Goal: Transaction & Acquisition: Register for event/course

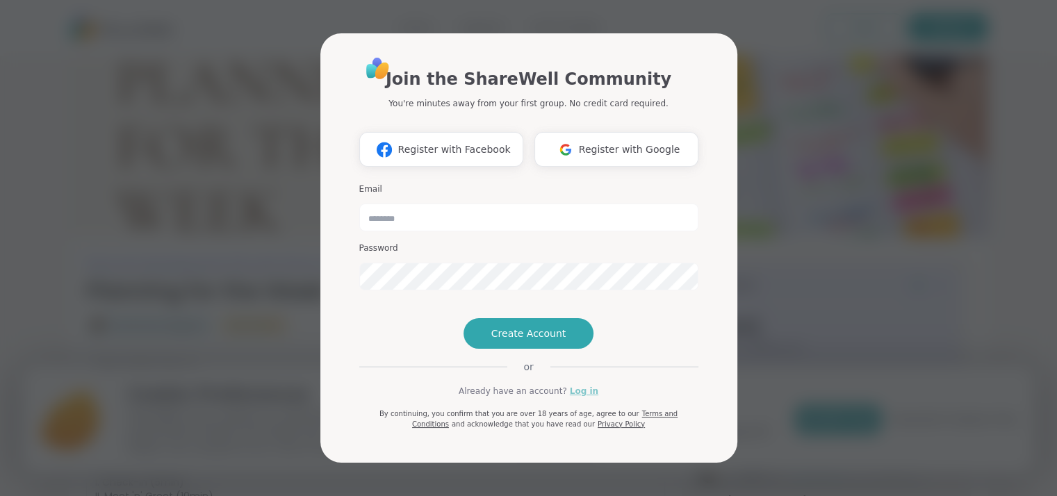
click at [578, 397] on link "Log in" at bounding box center [584, 391] width 28 height 13
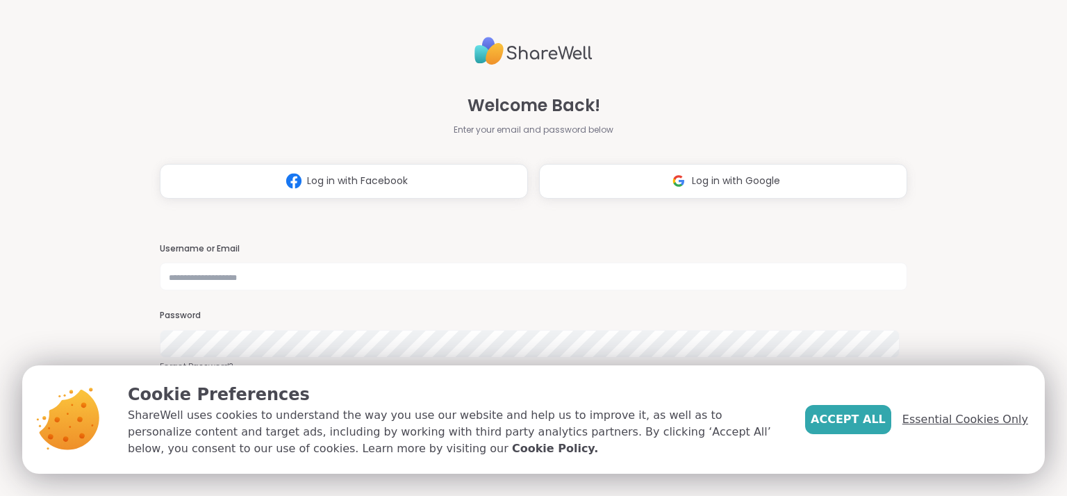
click at [957, 424] on span "Essential Cookies Only" at bounding box center [965, 419] width 126 height 17
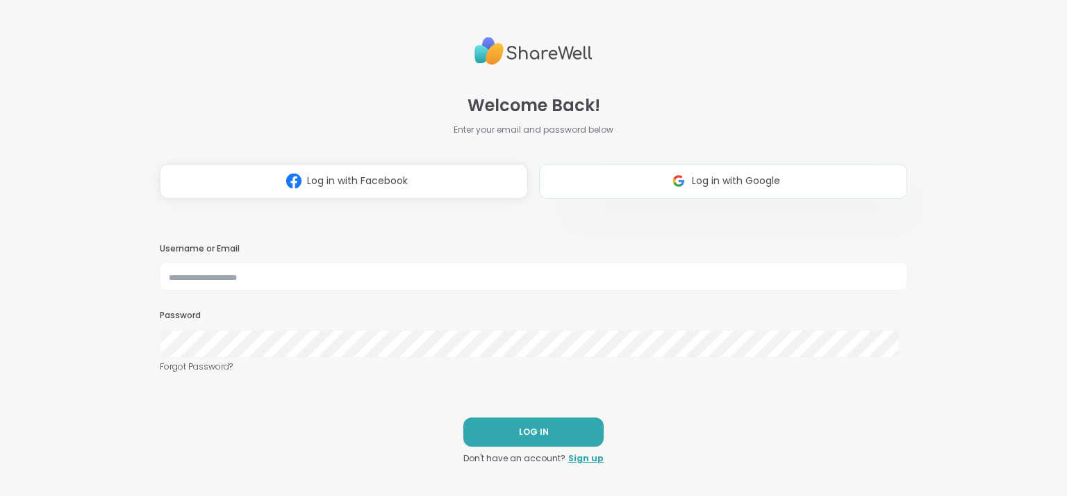
click at [747, 188] on span "Log in with Google" at bounding box center [736, 181] width 88 height 15
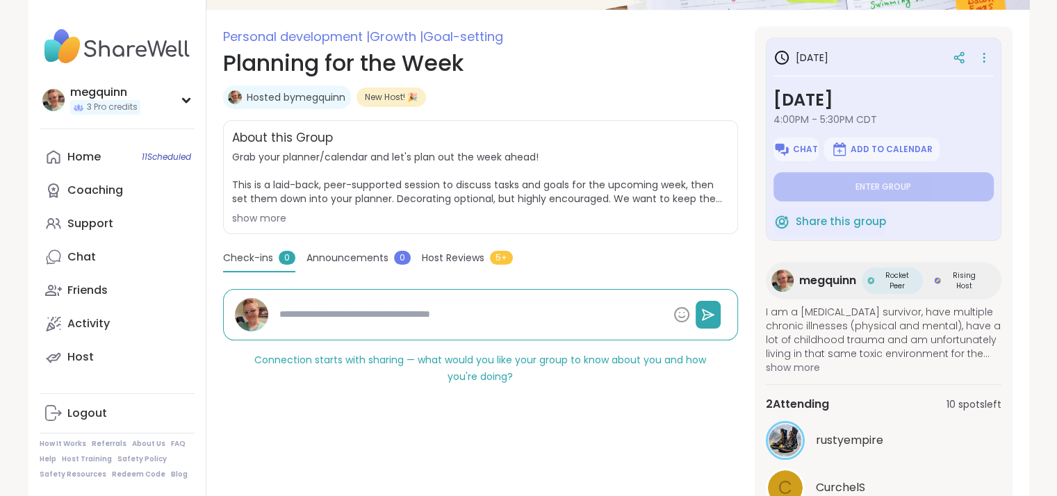
scroll to position [139, 0]
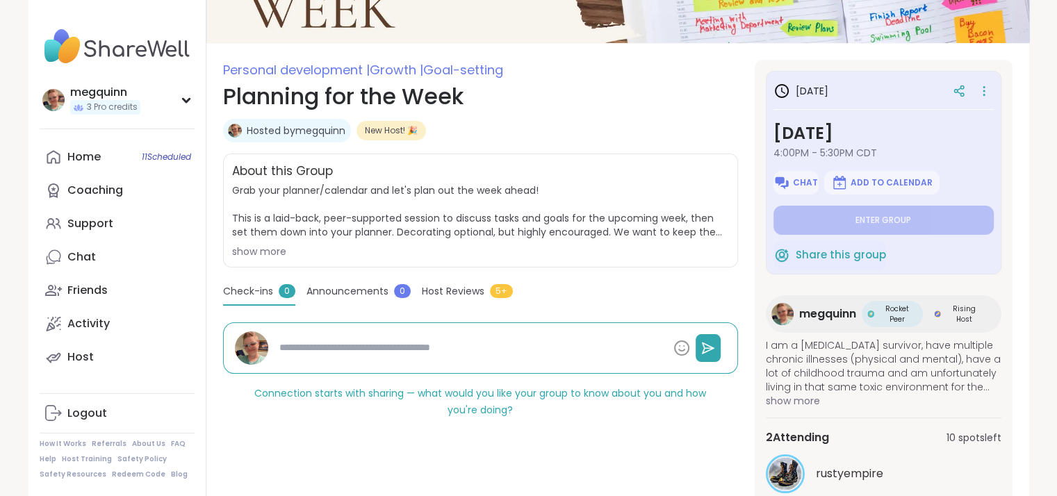
click at [786, 394] on span "show more" at bounding box center [883, 401] width 235 height 14
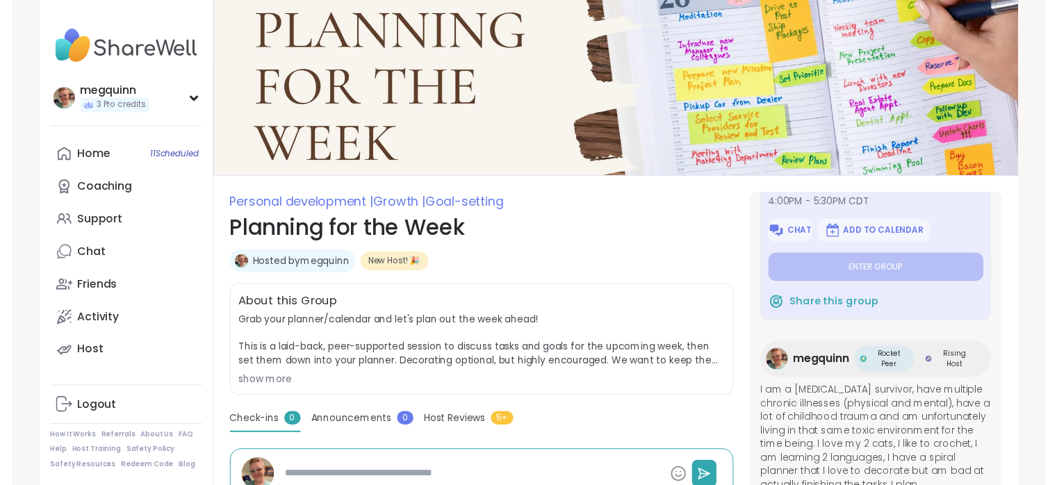
scroll to position [0, 0]
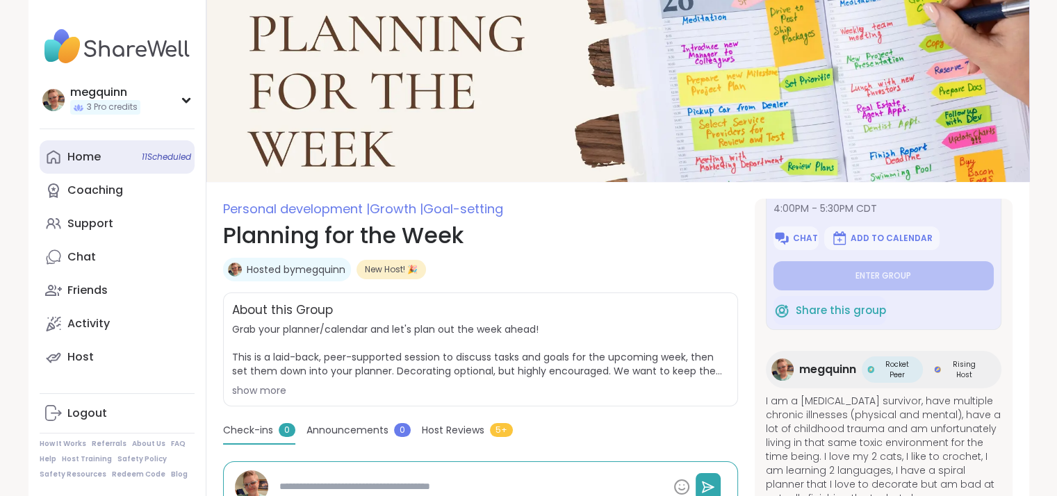
click at [122, 164] on link "Home 11 Scheduled" at bounding box center [117, 156] width 155 height 33
type textarea "*"
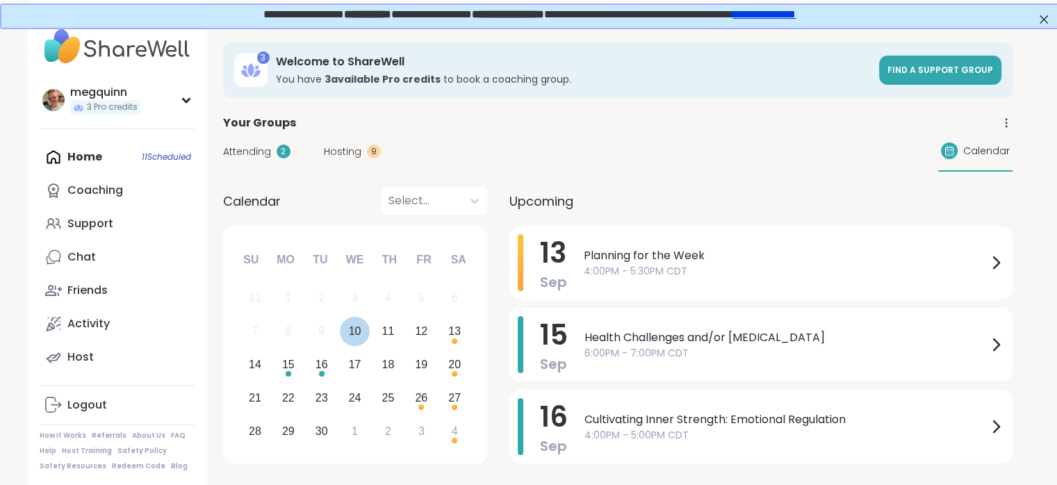
click at [356, 333] on div "10" at bounding box center [355, 331] width 13 height 19
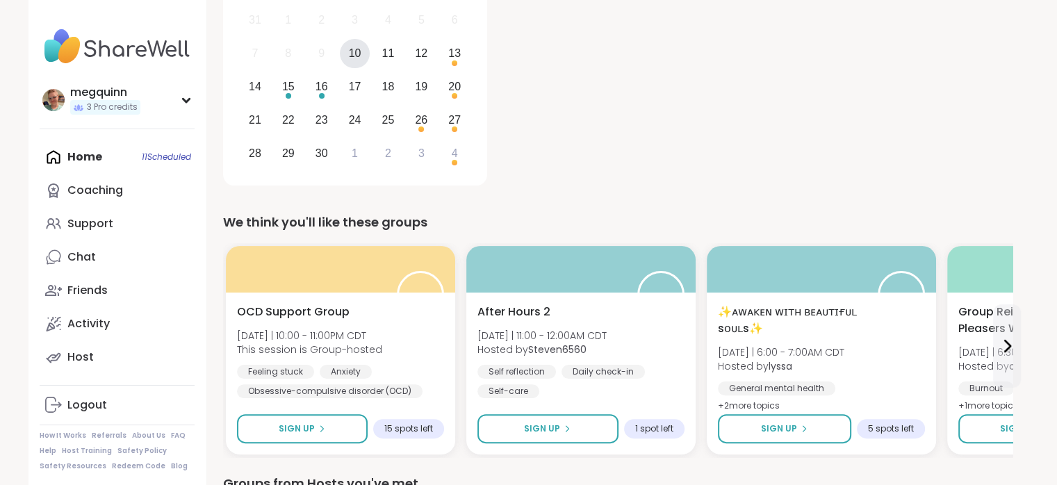
scroll to position [417, 0]
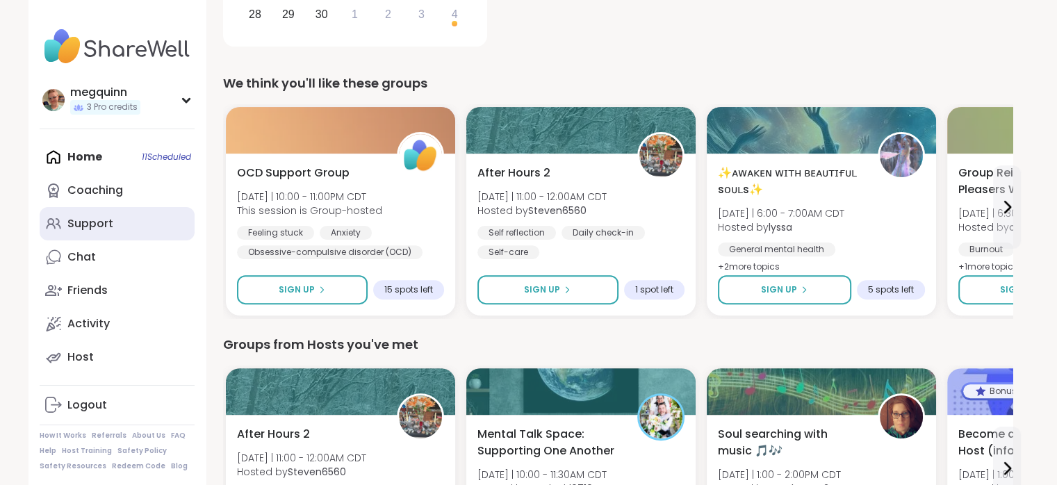
click at [99, 229] on div "Support" at bounding box center [90, 223] width 46 height 15
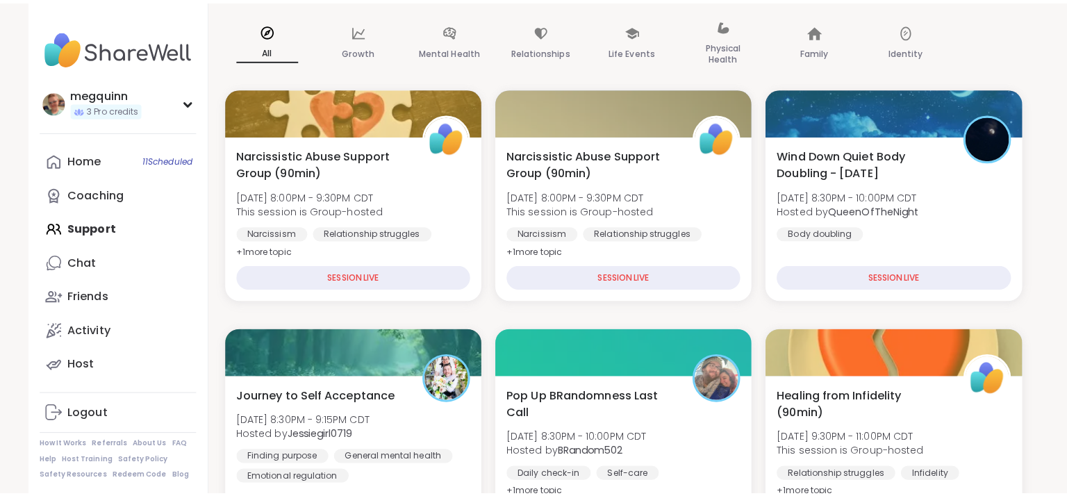
scroll to position [417, 0]
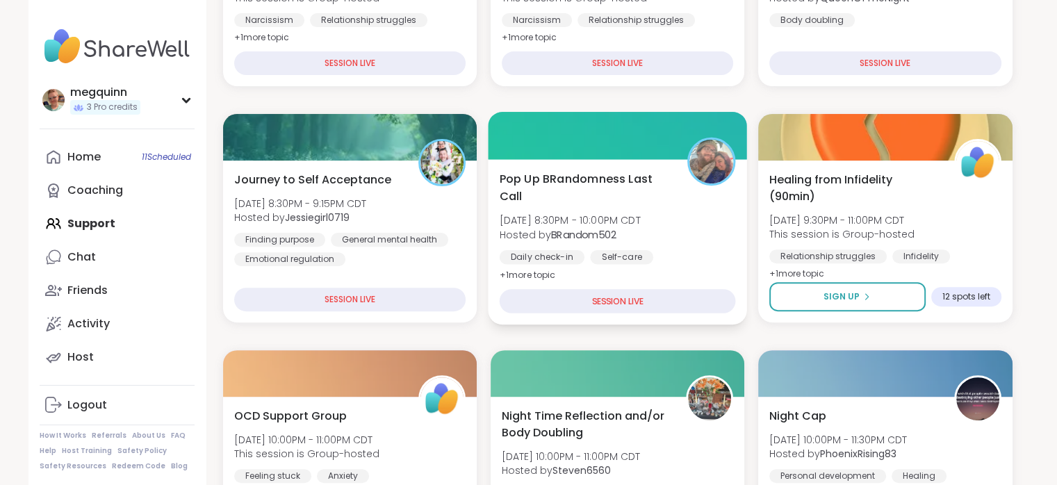
click at [615, 305] on div "SESSION LIVE" at bounding box center [617, 301] width 236 height 24
click at [578, 206] on div "Pop Up BRandomness Last Call [DATE] 8:30PM - 10:00PM CDT Hosted by BRandom502 D…" at bounding box center [617, 226] width 236 height 113
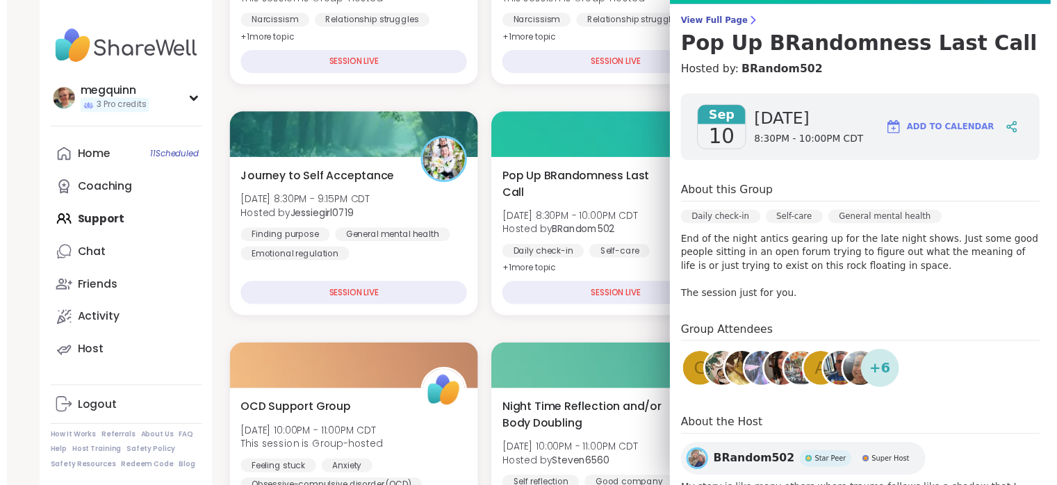
scroll to position [0, 0]
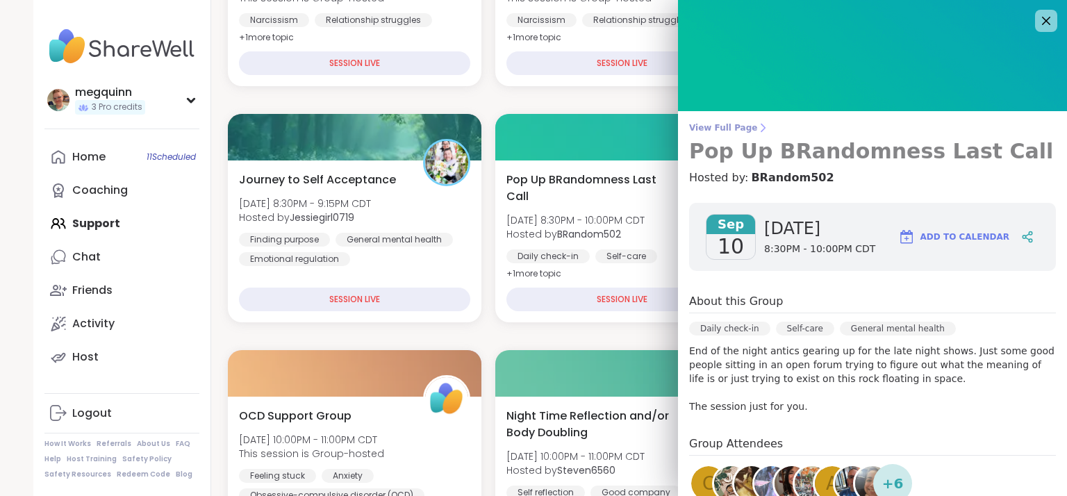
click at [702, 133] on link "View Full Page Pop Up BRandomness Last Call" at bounding box center [872, 143] width 367 height 42
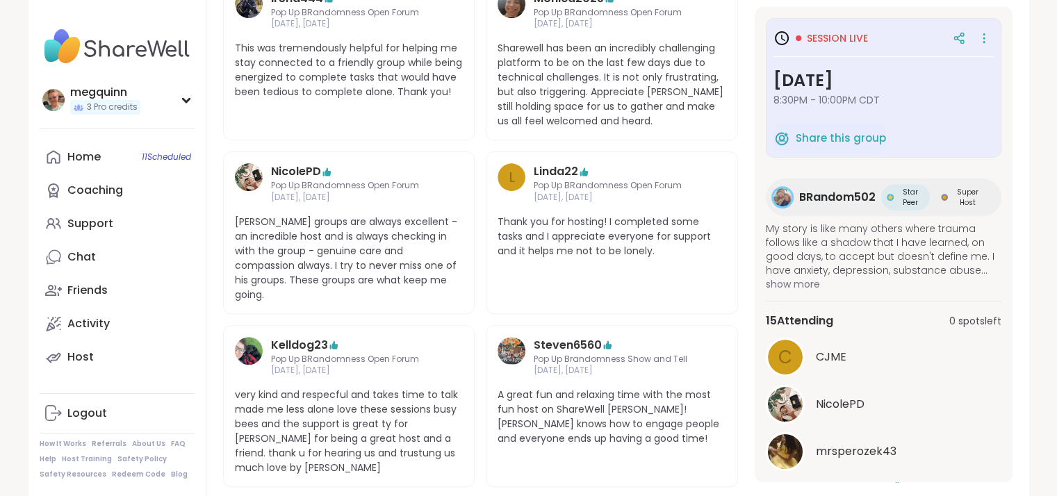
scroll to position [60, 0]
